Goal: Task Accomplishment & Management: Use online tool/utility

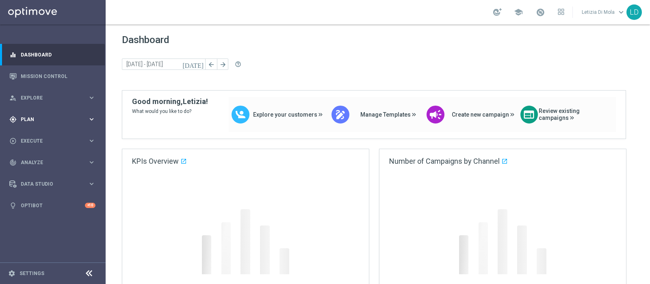
click at [88, 117] on icon "keyboard_arrow_right" at bounding box center [92, 119] width 8 height 8
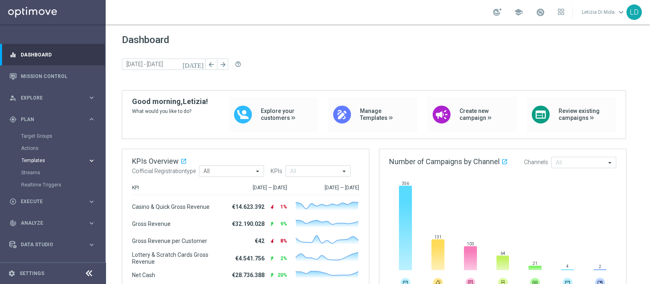
click at [40, 160] on span "Templates" at bounding box center [51, 160] width 58 height 5
click at [37, 170] on link "Optimail" at bounding box center [54, 172] width 59 height 6
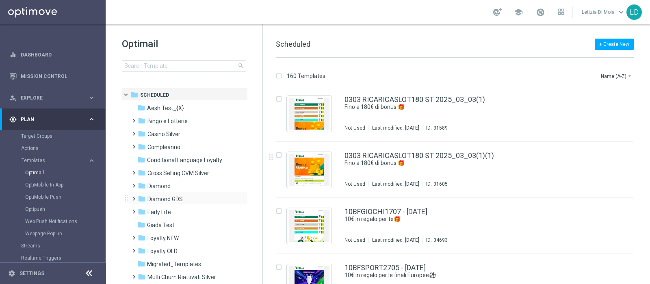
click at [132, 197] on span at bounding box center [132, 194] width 4 height 3
click at [162, 238] on span "Lotterie" at bounding box center [165, 237] width 20 height 7
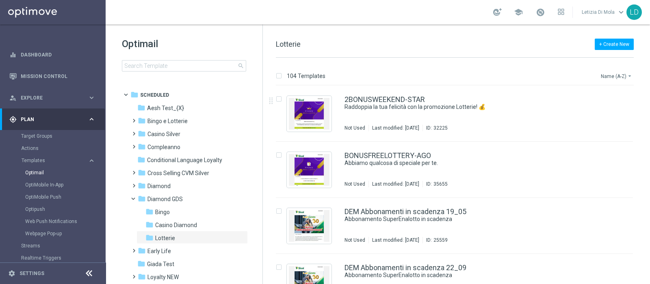
click at [614, 74] on button "Name (A-Z) arrow_drop_down" at bounding box center [617, 76] width 34 height 10
click at [609, 110] on span "Date Modified (Newest)" at bounding box center [602, 112] width 54 height 6
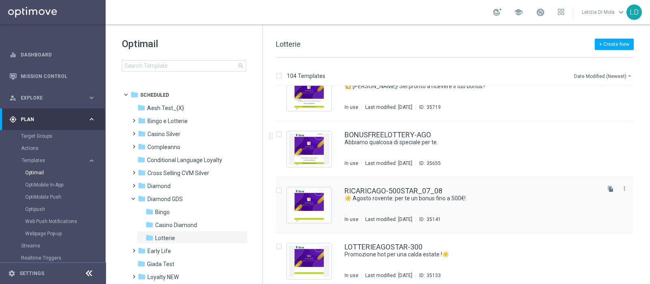
scroll to position [101, 0]
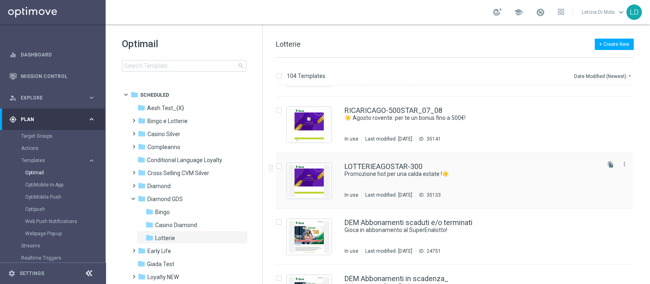
click at [402, 181] on div "LOTTERIEAGOSTAR-300 Promozione hot per una calda estate !☀️ In use Last modifie…" at bounding box center [471, 180] width 254 height 35
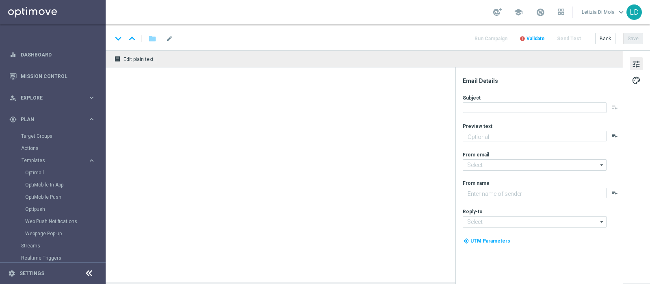
type textarea "Fino a 300€ di bonus 💰"
type input "[EMAIL_ADDRESS][DOMAIN_NAME]"
type textarea "Sisal Vip"
type input "[EMAIL_ADDRESS][DOMAIN_NAME]"
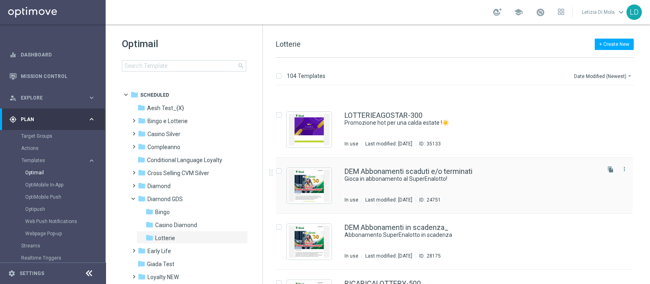
scroll to position [305, 0]
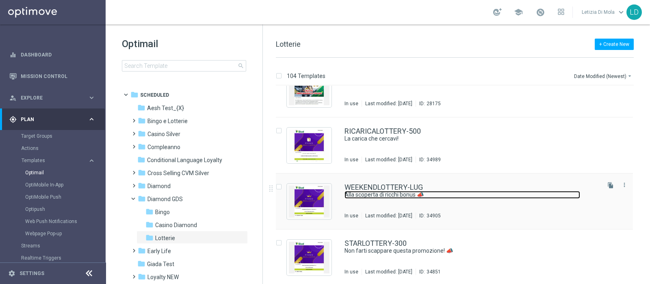
click at [462, 196] on link "Alla scoperta di ricchi bonus 📣" at bounding box center [462, 195] width 236 height 8
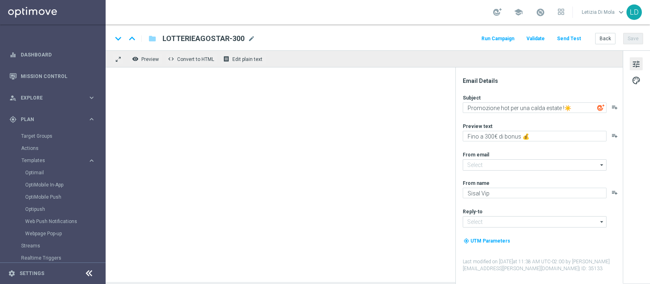
type input "[EMAIL_ADDRESS][DOMAIN_NAME]"
type textarea "Alla scoperta di ricchi bonus 📣"
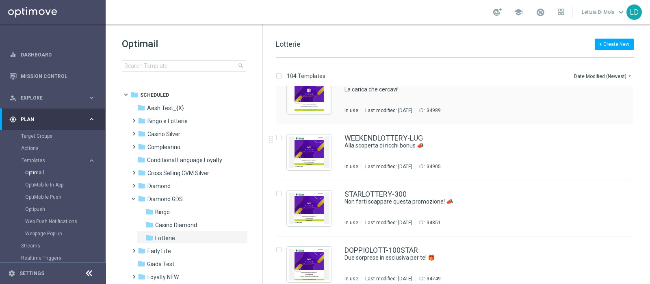
scroll to position [355, 0]
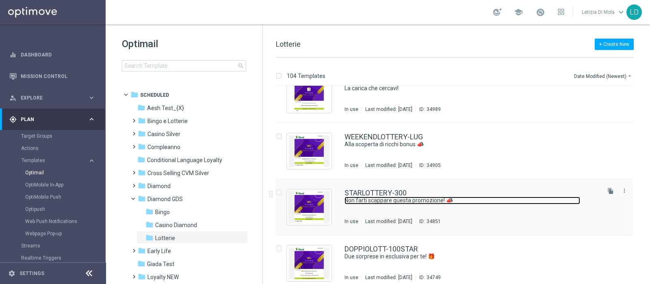
click at [397, 199] on link "Non farti scappare questa promozione! 📣" at bounding box center [462, 201] width 236 height 8
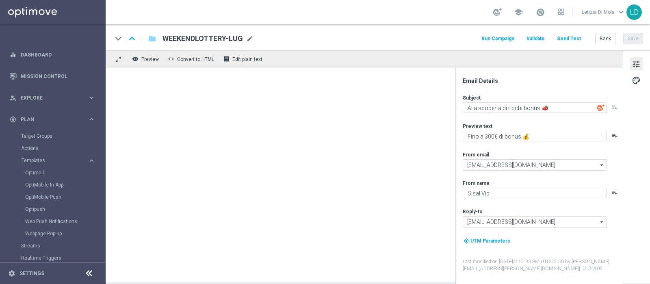
type textarea "Non farti scappare questa promozione! 📣"
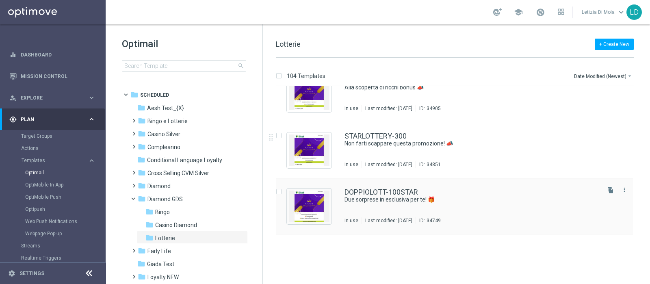
scroll to position [457, 0]
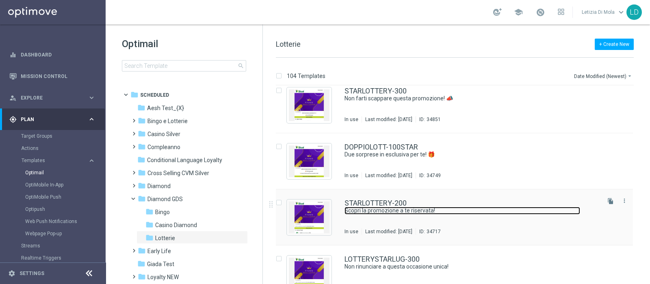
click at [479, 208] on link "Scopri la promozione a te riservata!" at bounding box center [462, 211] width 236 height 8
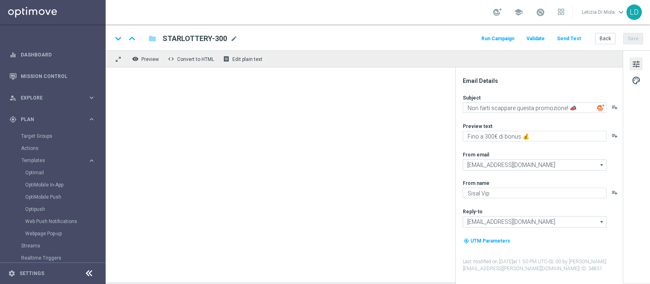
type textarea "Scopri la promozione a te riservata!"
type textarea "Fino a 200€ di bonus 💰"
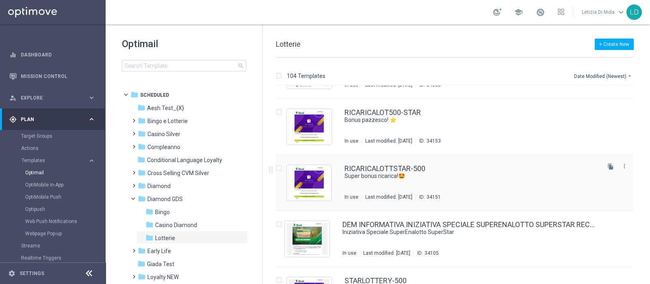
scroll to position [710, 0]
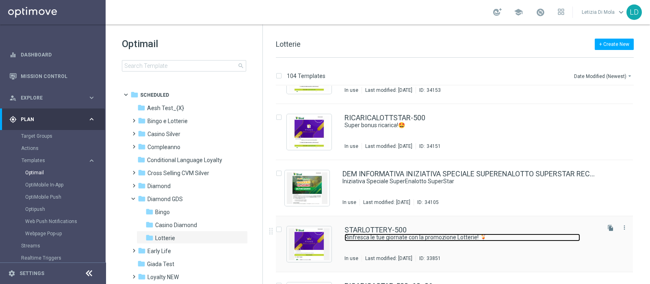
click at [473, 235] on link "Rinfresca le tue giornate con la promozione Lotterie! 🍹" at bounding box center [462, 238] width 236 height 8
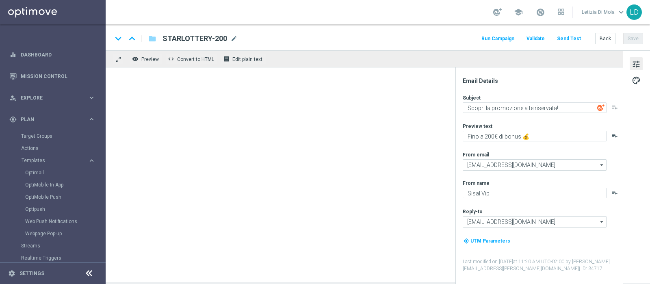
type textarea "Rinfresca le tue giornate con la promozione Lotterie! 🍹"
type textarea "Fino a 500€ di bonus + Extra bonus 💰"
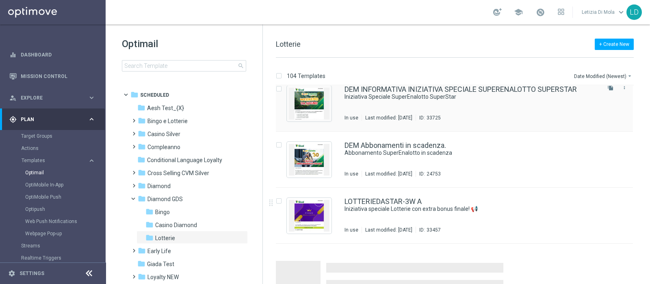
scroll to position [979, 0]
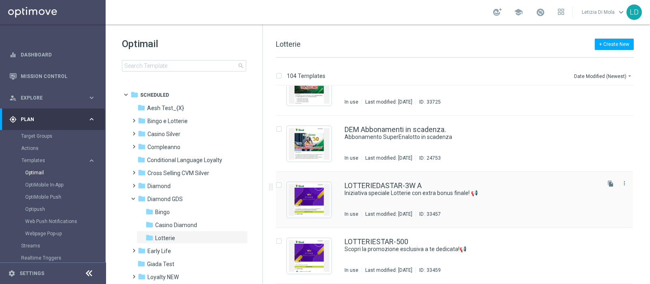
click at [463, 205] on div "LOTTERIEDASTAR-3W A Iniziativa speciale Lotterie con extra bonus finale! 📢 In u…" at bounding box center [471, 199] width 254 height 35
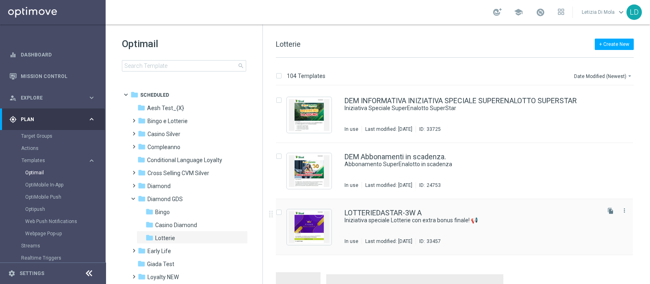
scroll to position [979, 0]
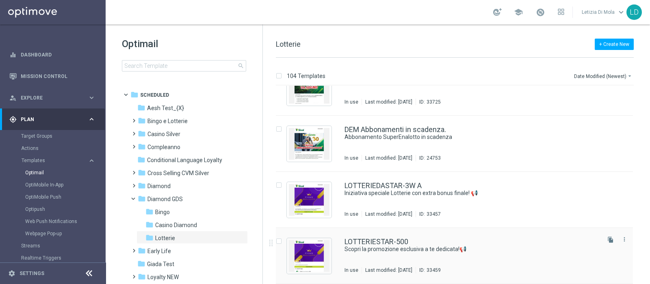
click at [415, 240] on div "LOTTERIESTAR-500" at bounding box center [471, 241] width 254 height 7
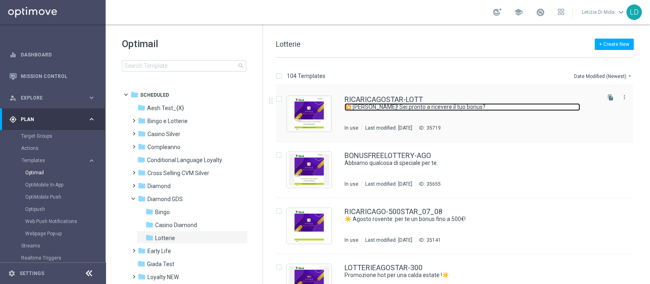
click at [436, 109] on link "💥 [PERSON_NAME]! Sei pronto a ricevere il tuo bonus?" at bounding box center [462, 107] width 236 height 8
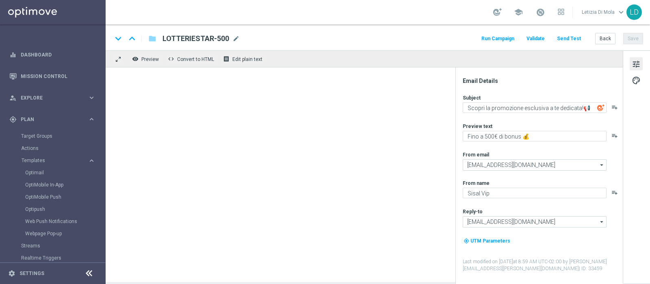
type textarea "💥 [PERSON_NAME]! Sei pronto a ricevere il tuo bonus?"
type textarea "20% della tua ricarica fino a 200€!💥"
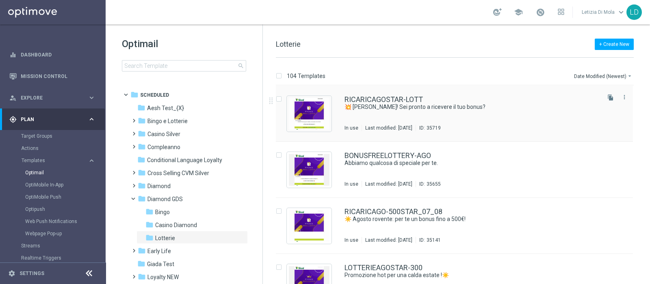
click at [607, 95] on icon "file_copy" at bounding box center [610, 97] width 6 height 6
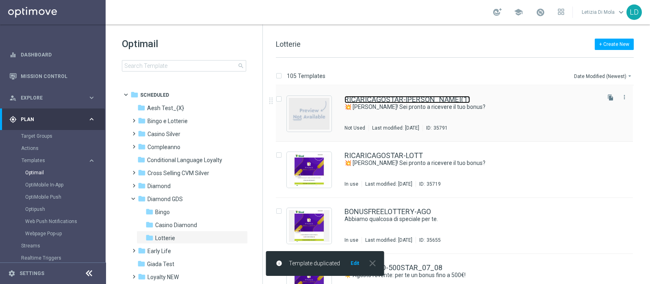
click at [409, 100] on link "RICARICAGOSTAR-[PERSON_NAME](1)" at bounding box center [407, 99] width 126 height 7
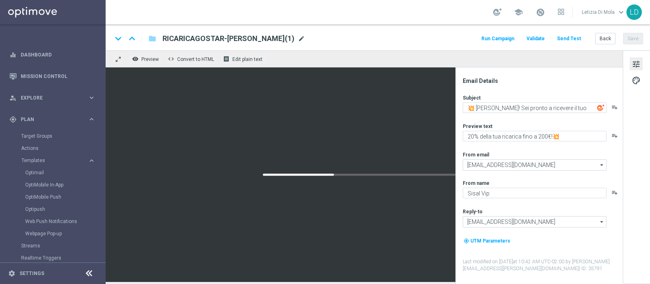
click at [298, 37] on span "mode_edit" at bounding box center [301, 38] width 7 height 7
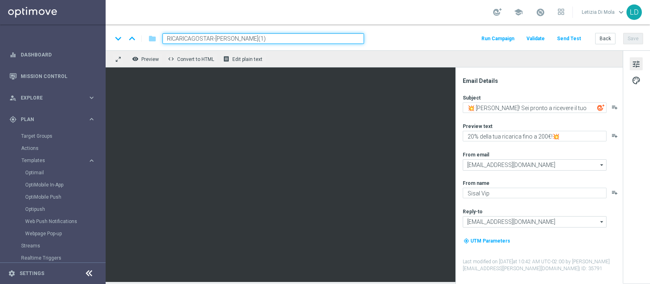
drag, startPoint x: 252, startPoint y: 39, endPoint x: 118, endPoint y: 39, distance: 134.0
click at [118, 39] on div "keyboard_arrow_down keyboard_arrow_up folder RICARICAGOSTAR-[PERSON_NAME](1)" at bounding box center [238, 38] width 252 height 11
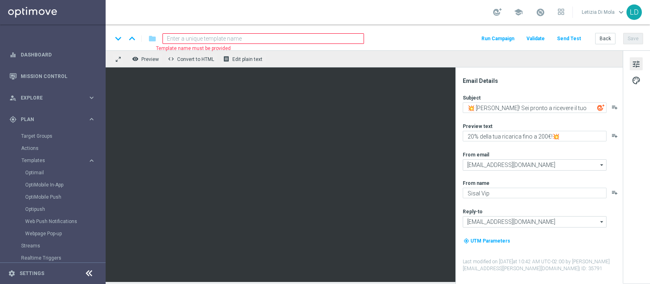
paste input "LOTTERYSTAR-1000"
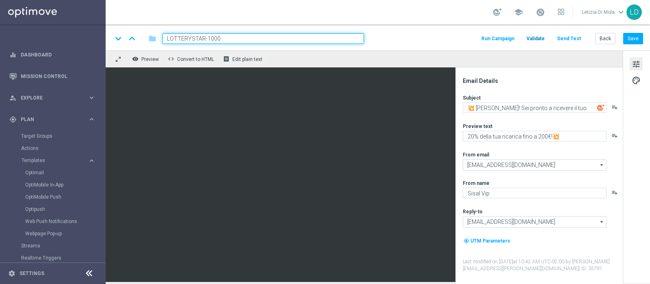
type input "LOTTERYSTAR-1000"
click at [540, 38] on span "Validate" at bounding box center [535, 39] width 18 height 6
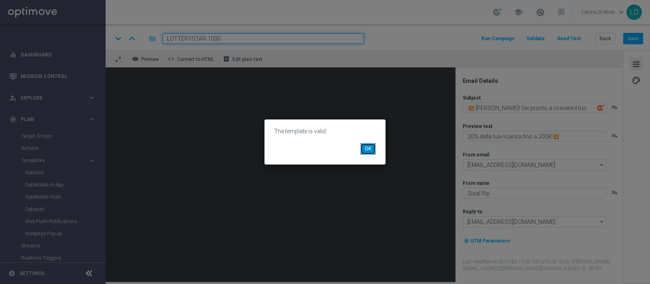
click at [370, 151] on button "OK" at bounding box center [367, 148] width 15 height 11
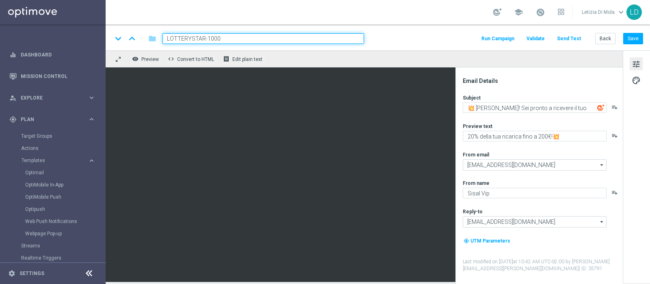
click at [598, 108] on img at bounding box center [600, 107] width 7 height 7
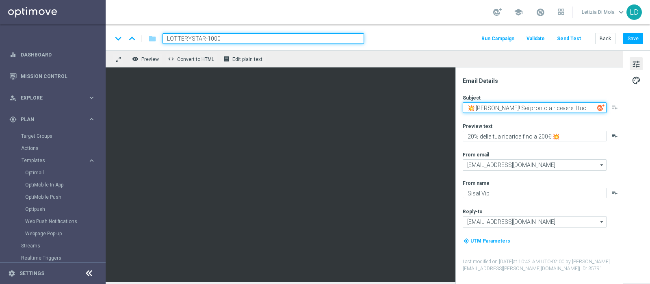
drag, startPoint x: 467, startPoint y: 106, endPoint x: 606, endPoint y: 110, distance: 139.0
click at [606, 110] on textarea "💥 [PERSON_NAME]! Sei pronto a ricevere il tuo bonus?" at bounding box center [535, 107] width 144 height 11
paste textarea "settembre comincia [PERSON_NAME] con [PERSON_NAME] bonus!"
type textarea "💥 settembre comincia [PERSON_NAME] con [PERSON_NAME] bonus!"
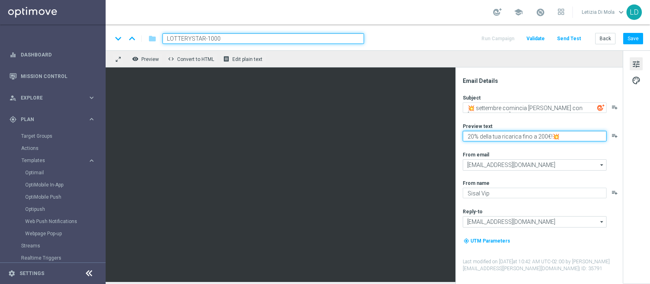
click at [468, 134] on textarea "20% della tua ricarica fino a 200€!💥" at bounding box center [535, 136] width 144 height 11
click at [476, 134] on textarea "finoa 1.000 di bonus!" at bounding box center [535, 136] width 144 height 11
type textarea "fino a 1.000 di bonus!"
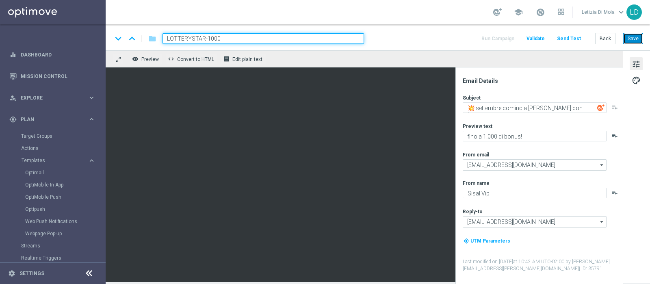
click at [636, 37] on button "Save" at bounding box center [633, 38] width 20 height 11
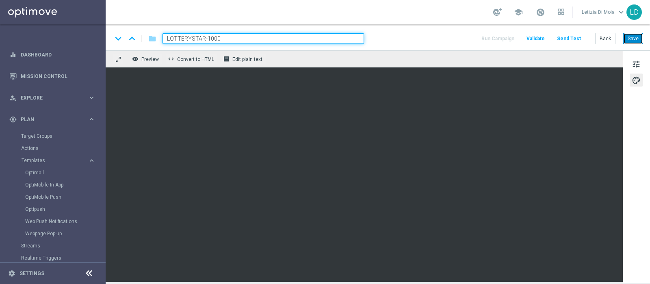
click at [633, 40] on button "Save" at bounding box center [633, 38] width 20 height 11
click at [637, 38] on button "Save" at bounding box center [633, 38] width 20 height 11
click at [635, 35] on button "Save" at bounding box center [633, 38] width 20 height 11
click at [638, 35] on button "Save" at bounding box center [633, 38] width 20 height 11
click at [638, 63] on span "tune" at bounding box center [636, 64] width 9 height 11
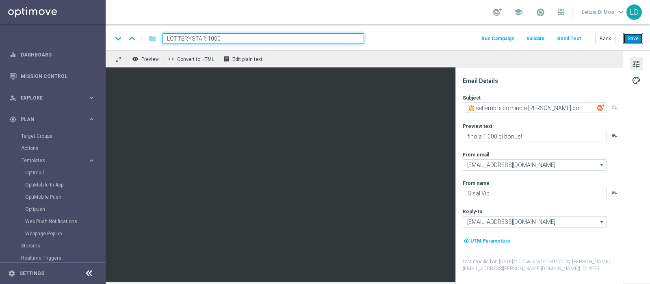
click at [632, 35] on button "Save" at bounding box center [633, 38] width 20 height 11
click at [539, 36] on span "Validate" at bounding box center [535, 39] width 18 height 6
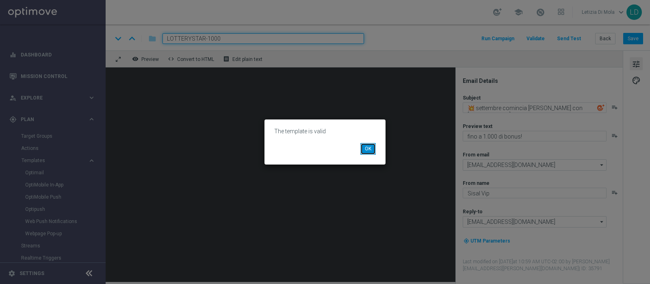
click at [368, 147] on button "OK" at bounding box center [367, 148] width 15 height 11
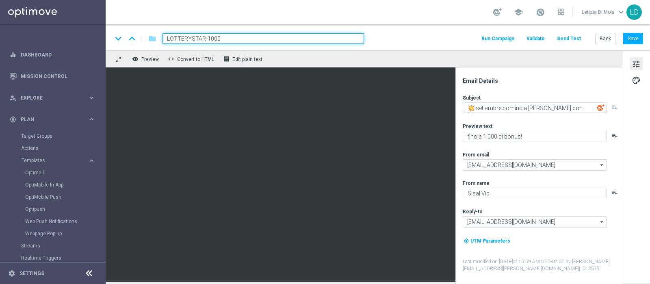
click at [640, 64] on span "tune" at bounding box center [636, 64] width 9 height 11
click at [635, 62] on span "tune" at bounding box center [636, 64] width 9 height 11
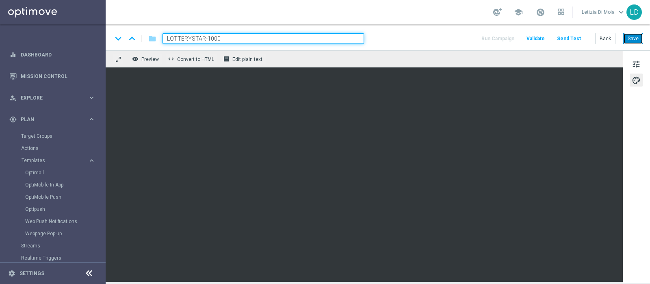
click at [635, 40] on button "Save" at bounding box center [633, 38] width 20 height 11
click at [636, 36] on button "Save" at bounding box center [633, 38] width 20 height 11
click at [638, 40] on button "Save" at bounding box center [633, 38] width 20 height 11
click at [636, 64] on span "tune" at bounding box center [636, 64] width 9 height 11
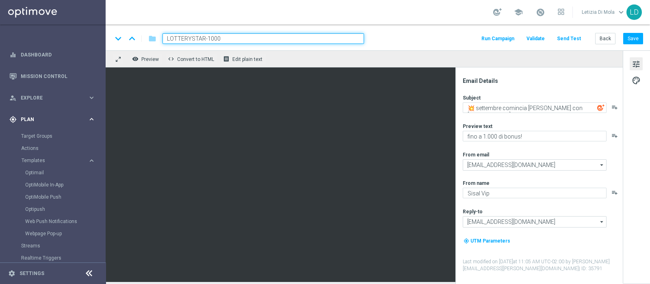
click at [43, 119] on span "Plan" at bounding box center [54, 119] width 67 height 5
click at [35, 121] on span "Plan" at bounding box center [54, 119] width 67 height 5
click at [32, 173] on link "Optimail" at bounding box center [54, 172] width 59 height 6
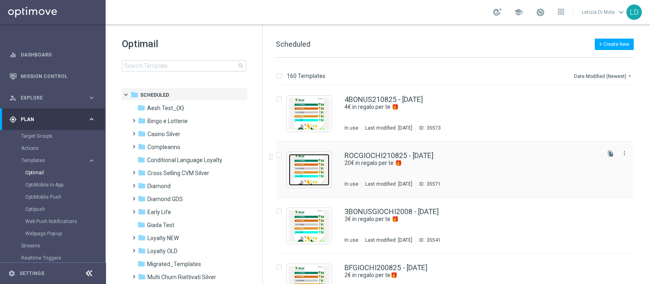
click at [314, 173] on img "Press SPACE to select this row." at bounding box center [309, 170] width 41 height 32
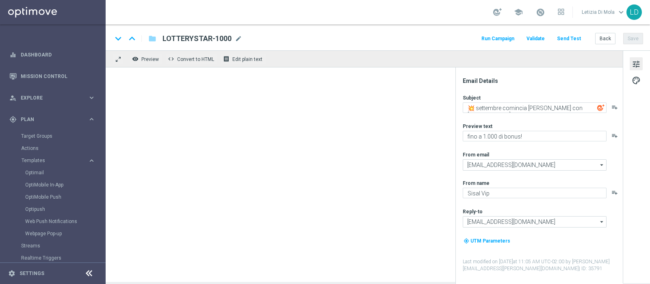
type textarea "20€ in regalo per te 🎁"
type textarea "da usare su qualsiasi gioco!"
type input "[EMAIL_ADDRESS][DOMAIN_NAME]"
type textarea "Sisal"
type input "[EMAIL_ADDRESS][DOMAIN_NAME]"
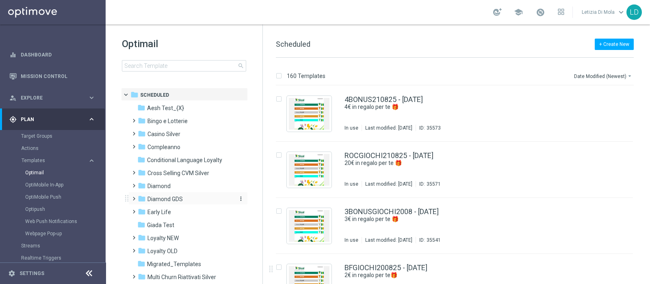
click at [176, 197] on span "Diamond GDS" at bounding box center [164, 198] width 35 height 7
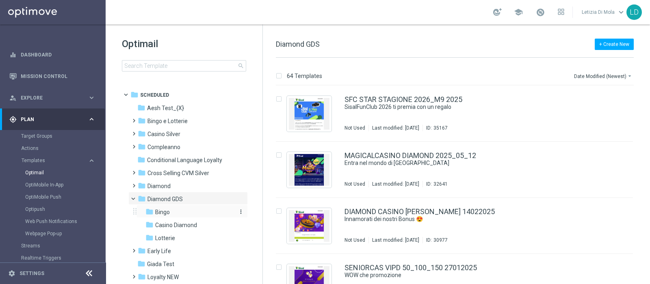
click at [175, 212] on div "folder [GEOGRAPHIC_DATA]" at bounding box center [188, 212] width 87 height 9
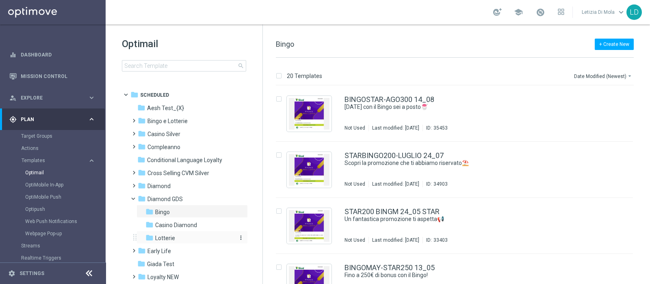
click at [171, 237] on span "Lotterie" at bounding box center [165, 237] width 20 height 7
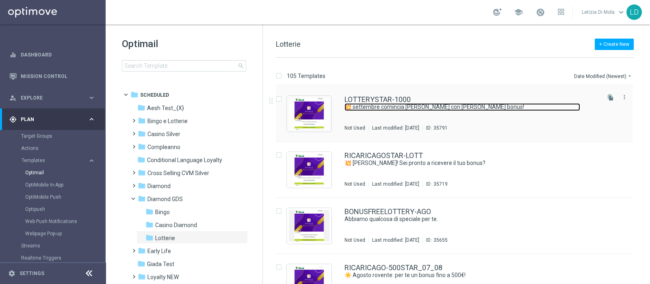
click at [436, 110] on link "💥 settembre comincia [PERSON_NAME] con [PERSON_NAME] bonus!" at bounding box center [462, 107] width 236 height 8
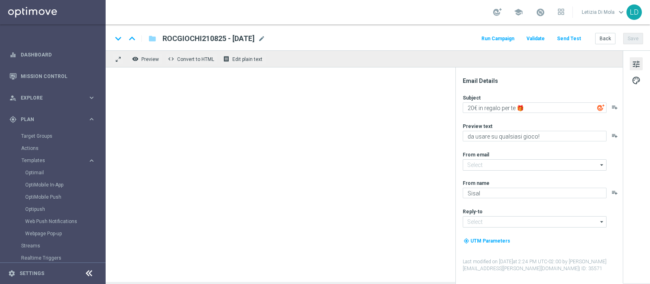
type textarea "💥 settembre comincia [PERSON_NAME] con [PERSON_NAME] bonus!"
type textarea "fino a 1.000 di bonus!"
type textarea "Sisal Vip"
type input "[EMAIL_ADDRESS][DOMAIN_NAME]"
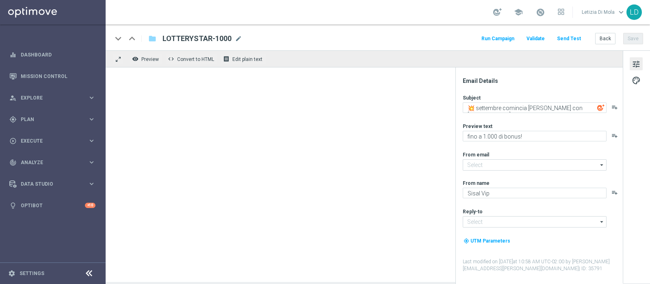
type input "[EMAIL_ADDRESS][DOMAIN_NAME]"
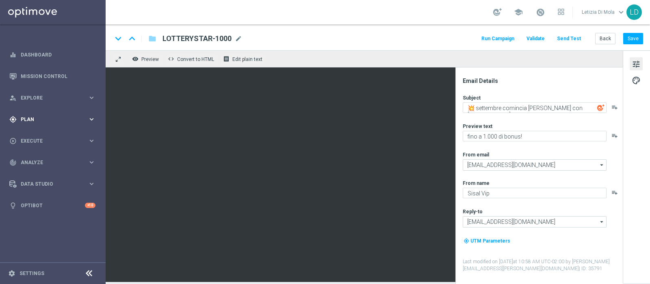
click at [73, 119] on span "Plan" at bounding box center [54, 119] width 67 height 5
click at [43, 159] on span "Templates" at bounding box center [51, 160] width 58 height 5
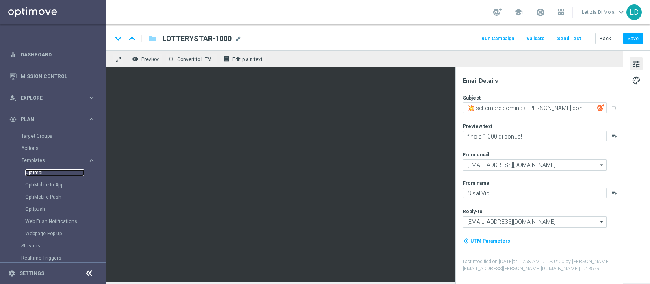
click at [37, 171] on link "Optimail" at bounding box center [54, 172] width 59 height 6
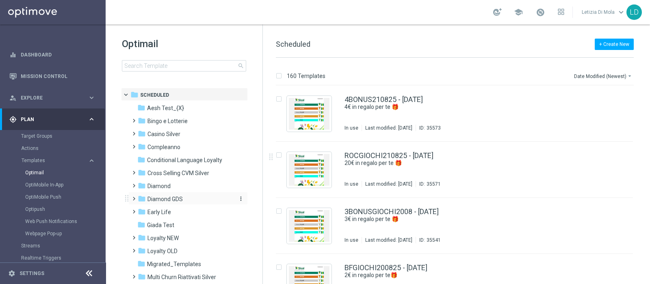
click at [172, 201] on span "Diamond GDS" at bounding box center [164, 198] width 35 height 7
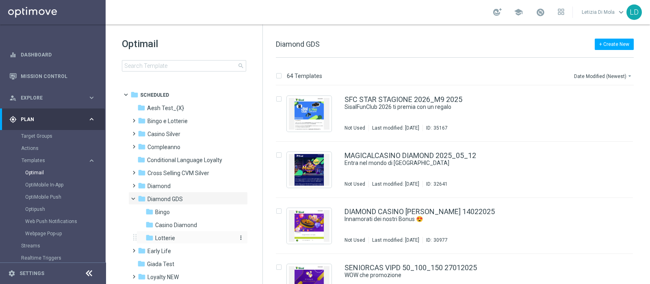
click at [171, 237] on span "Lotterie" at bounding box center [165, 237] width 20 height 7
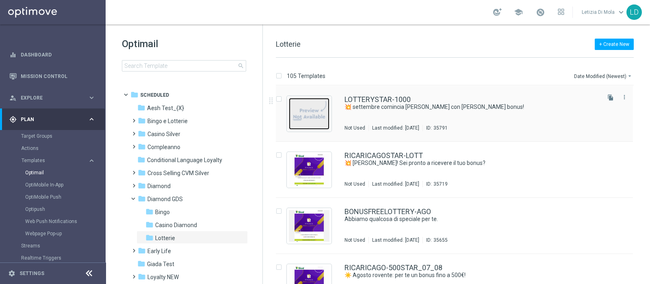
click at [320, 119] on img "Press SPACE to select this row." at bounding box center [309, 114] width 41 height 32
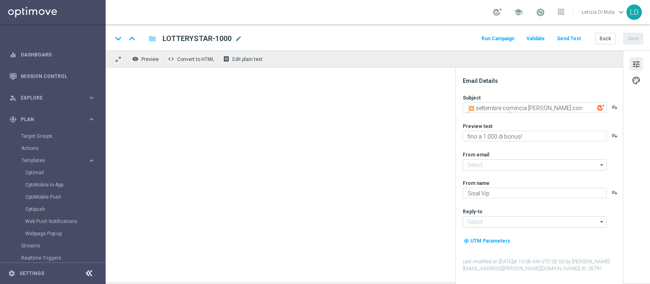
type input "[EMAIL_ADDRESS][DOMAIN_NAME]"
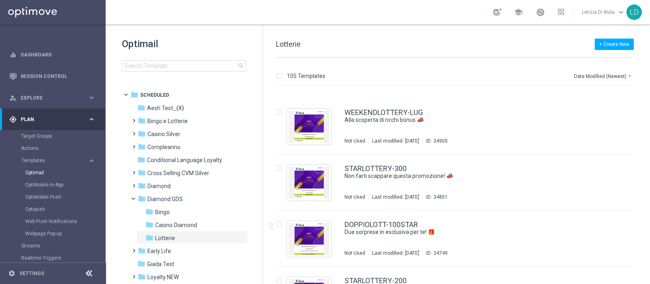
scroll to position [457, 0]
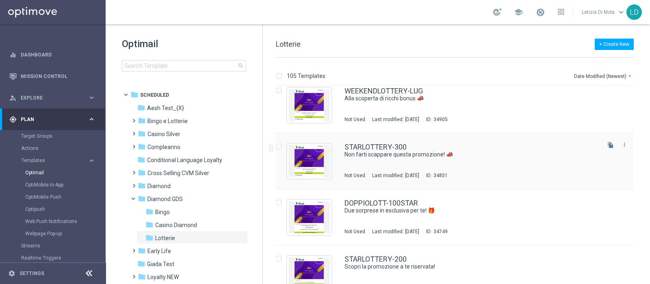
click at [438, 164] on div "STARLOTTERY-300 Non farti scappare questa promozione! 📣 Not Used Last modified:…" at bounding box center [471, 160] width 254 height 35
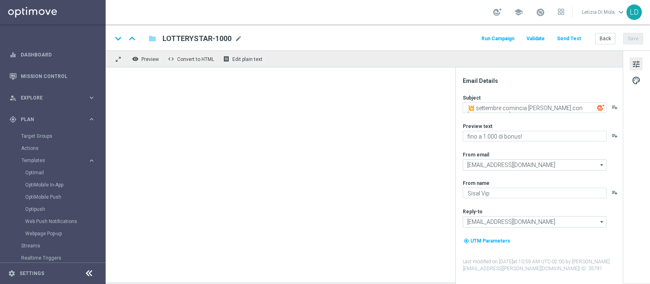
type textarea "Non farti scappare questa promozione! 📣"
type textarea "Fino a 300€ di bonus 💰"
